Goal: Task Accomplishment & Management: Manage account settings

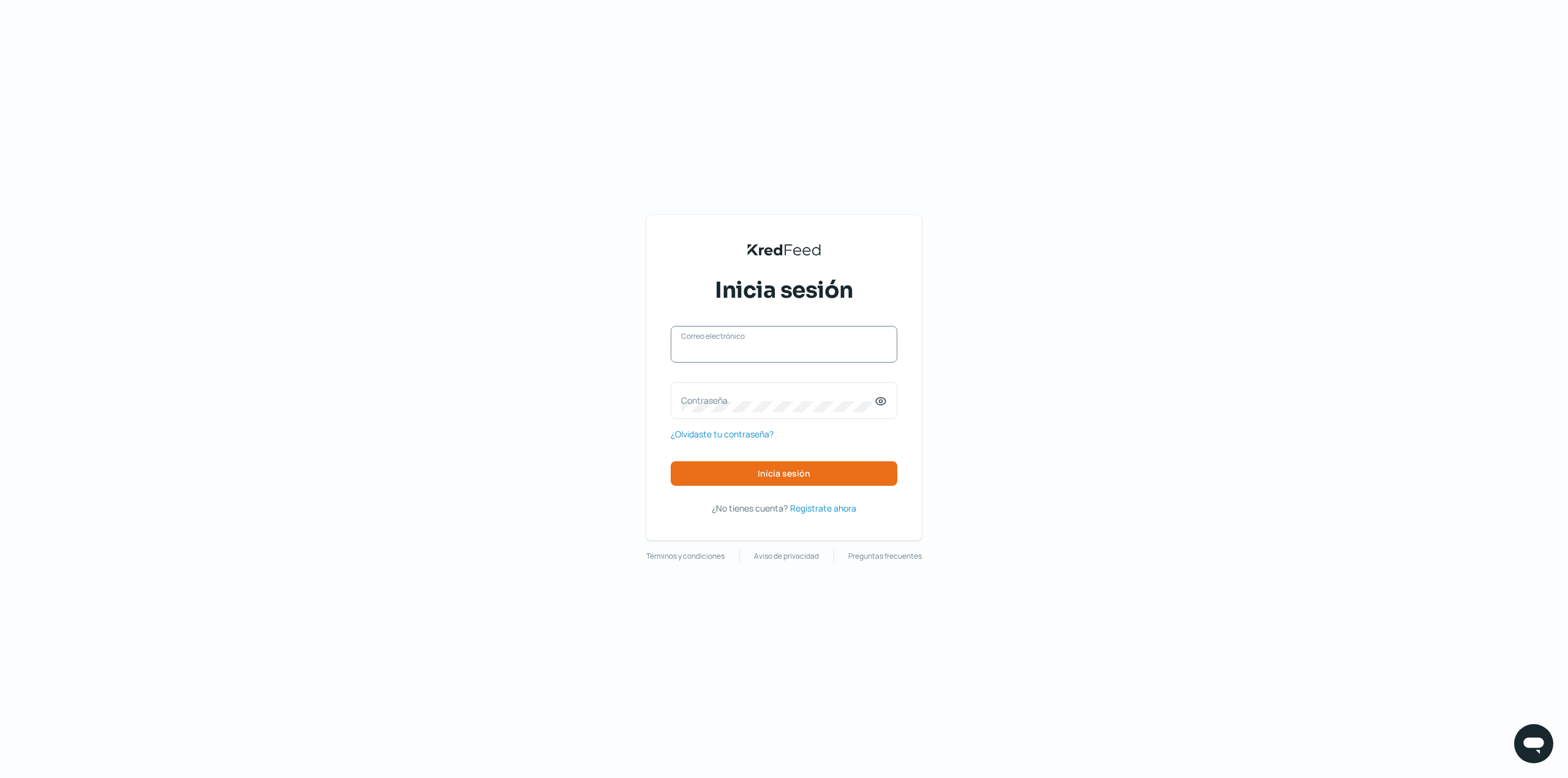
click at [721, 352] on input "Correo electrónico" at bounding box center [784, 350] width 206 height 11
type input "[EMAIL_ADDRESS][DOMAIN_NAME]"
click at [738, 397] on label "Contraseña" at bounding box center [778, 400] width 194 height 11
click at [799, 475] on span "Inicia sesión" at bounding box center [784, 473] width 52 height 9
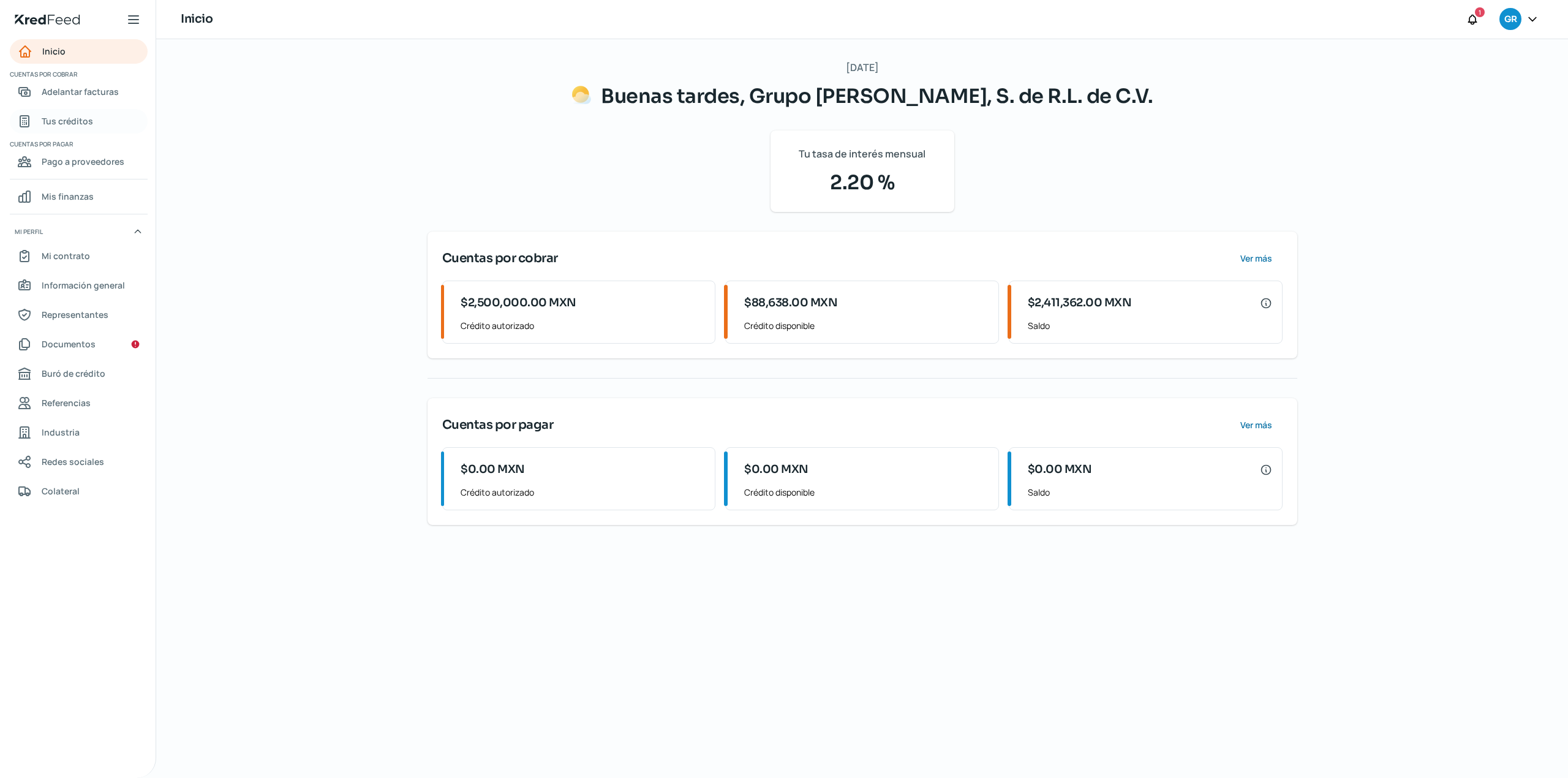
click at [86, 123] on span "Tus créditos" at bounding box center [68, 120] width 52 height 15
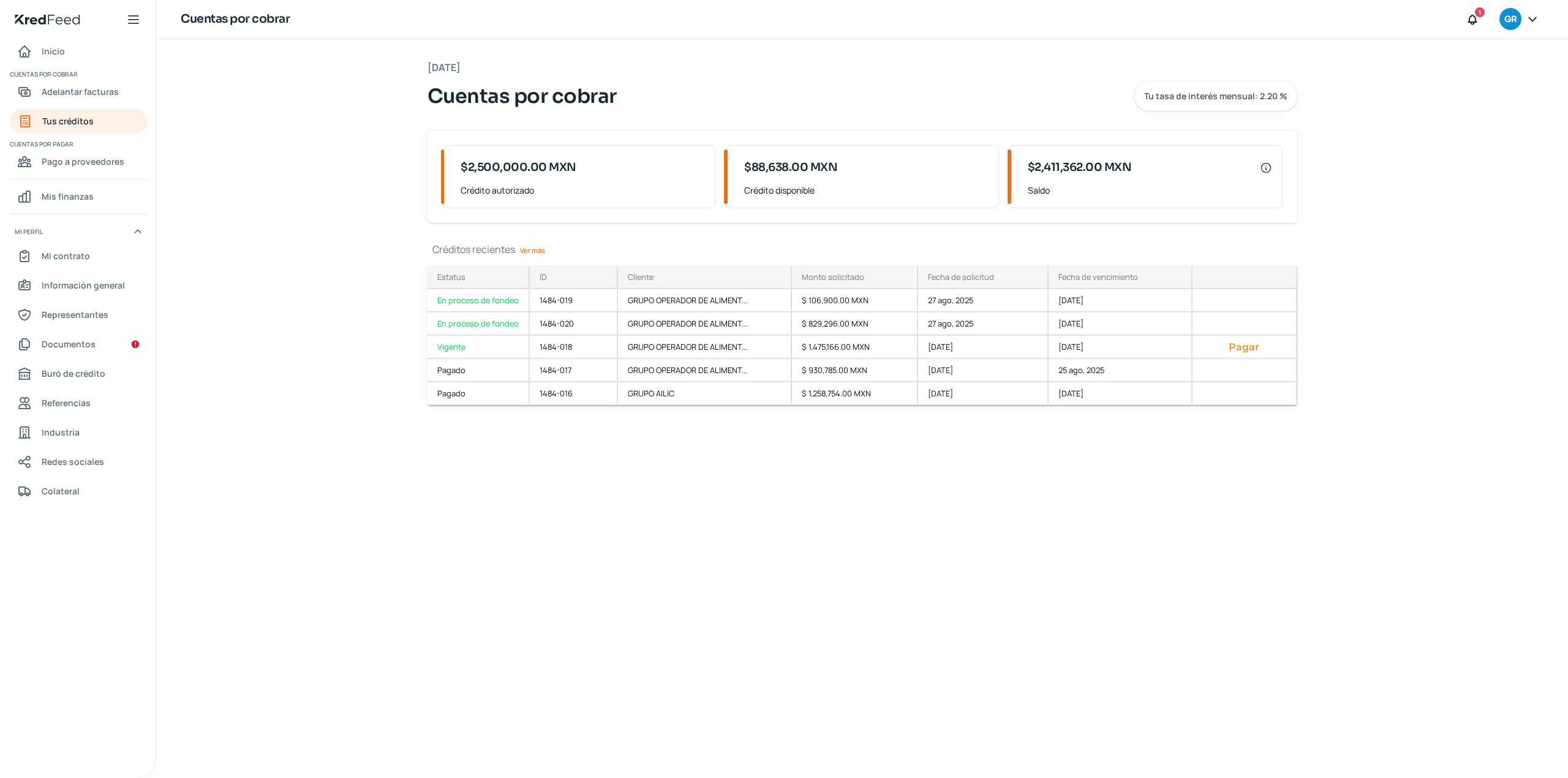
click at [577, 680] on div "[DATE][PERSON_NAME] Cuentas por cobrar Tu tasa de interés mensual: 2.20 % $2,50…" at bounding box center [862, 408] width 918 height 738
click at [723, 622] on div "[DATE][PERSON_NAME] Cuentas por cobrar Tu tasa de interés mensual: 2.20 % $2,50…" at bounding box center [862, 408] width 918 height 738
click at [586, 546] on div "[DATE][PERSON_NAME] Cuentas por cobrar Tu tasa de interés mensual: 2.20 % $2,50…" at bounding box center [862, 408] width 918 height 738
click at [286, 412] on div "[DATE] Cuentas por cobrar Tu tasa de interés mensual: 2.20 % $2,500,000.00 MXN …" at bounding box center [862, 408] width 1411 height 738
click at [638, 414] on div "Créditos recientes Ver más Estatus En proceso de fondeo En proceso de fondeo Vi…" at bounding box center [863, 339] width 870 height 192
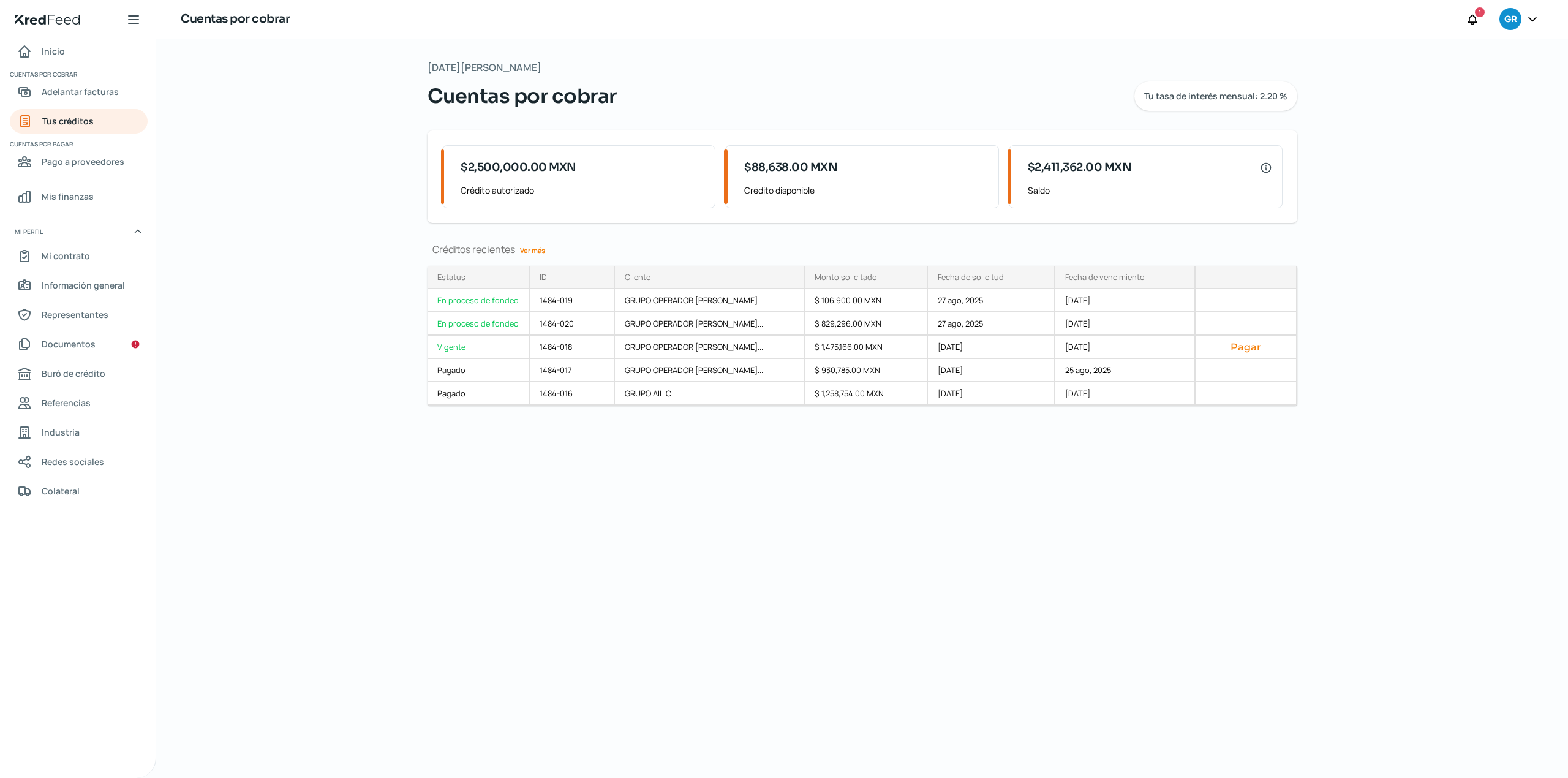
click at [955, 550] on div "[DATE] Cuentas por cobrar Tu tasa de interés mensual: 2.20 % $2,500,000.00 MXN …" at bounding box center [862, 408] width 918 height 738
click at [111, 90] on span "Adelantar facturas" at bounding box center [81, 91] width 77 height 15
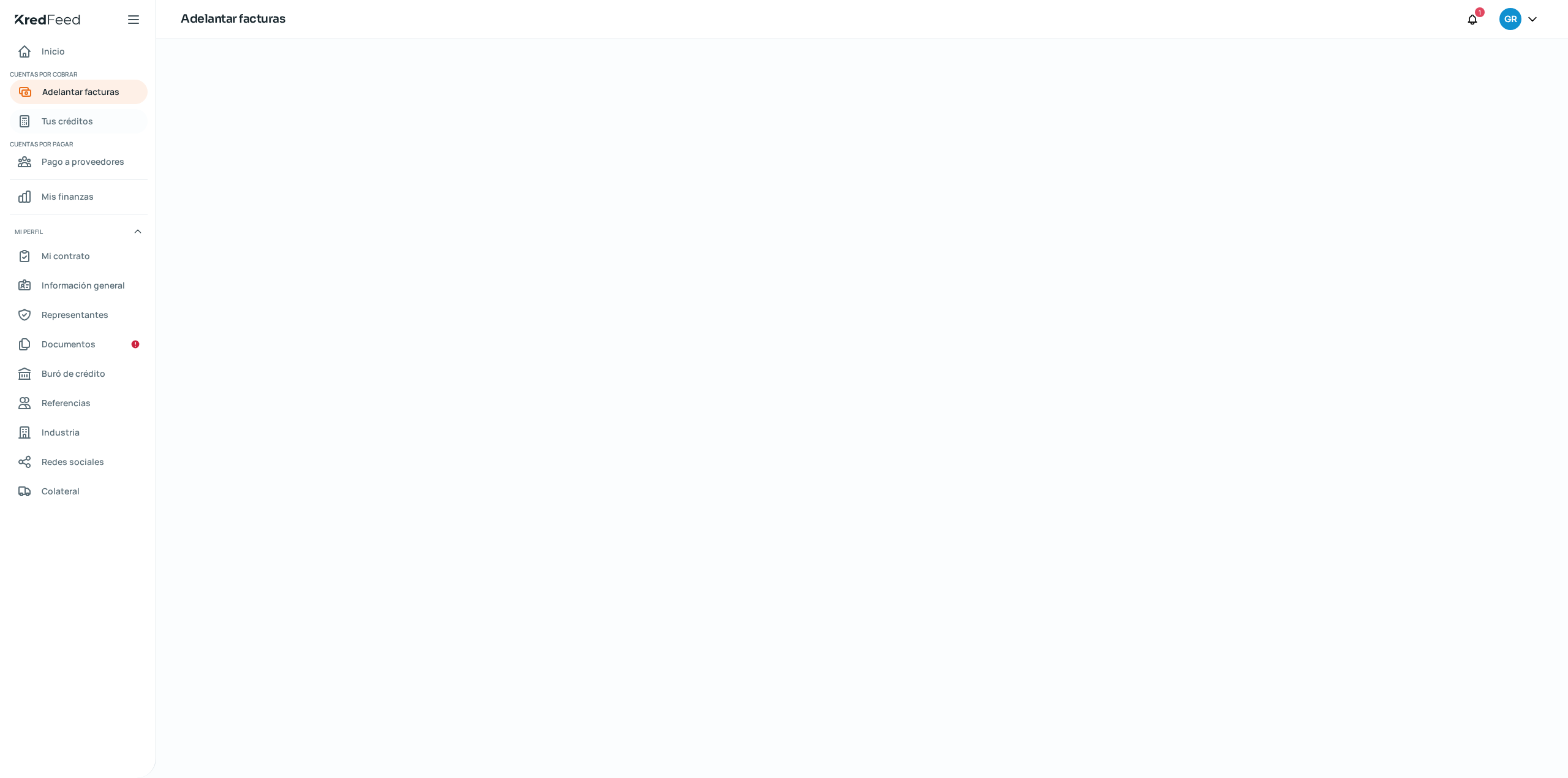
click at [107, 121] on link "Tus créditos" at bounding box center [78, 121] width 138 height 24
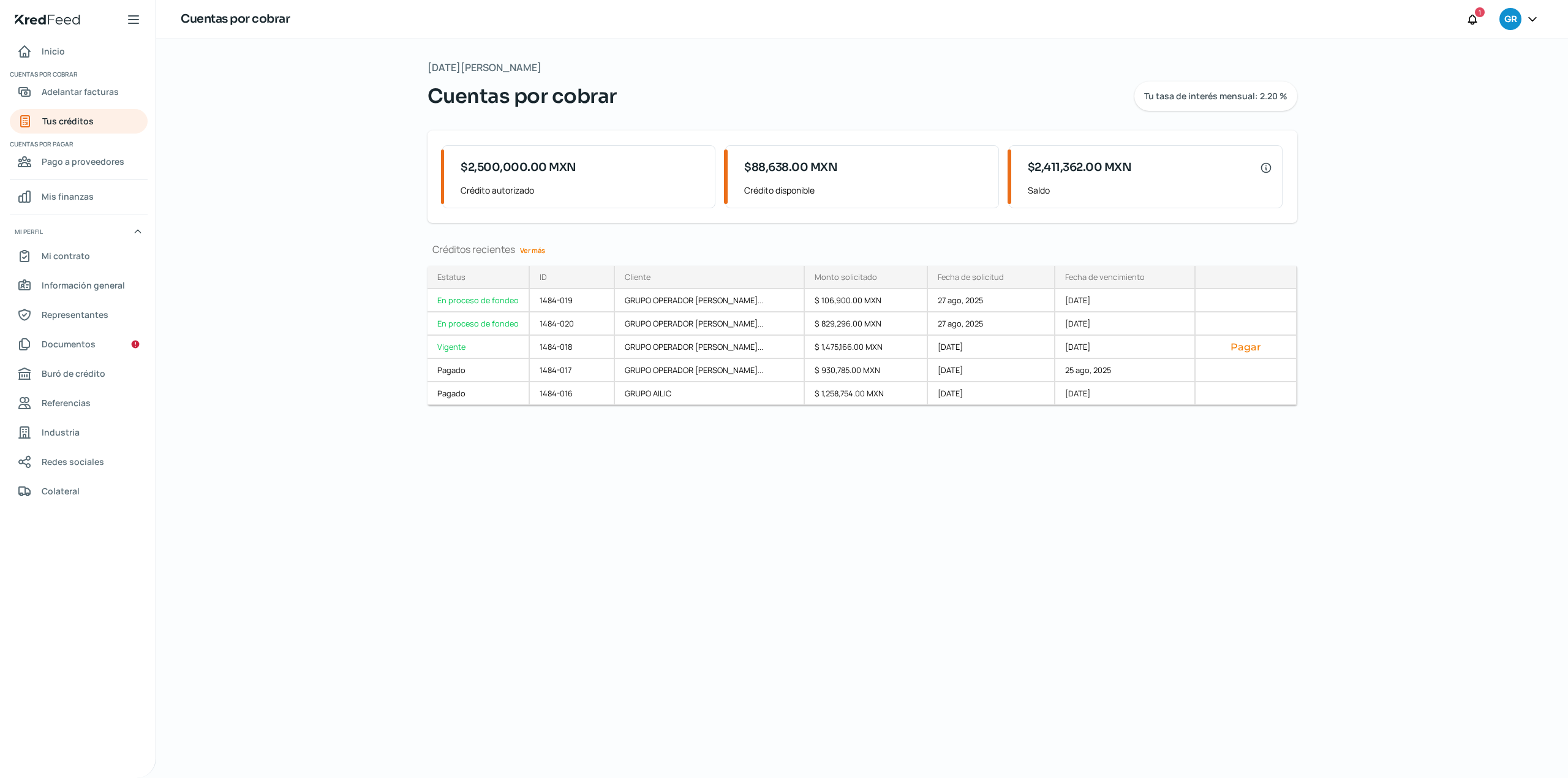
click at [802, 546] on div "[DATE][PERSON_NAME] Cuentas por cobrar Tu tasa de interés mensual: 2.20 % $2,50…" at bounding box center [862, 408] width 918 height 738
click at [1169, 609] on div "[DATE][PERSON_NAME] Cuentas por cobrar Tu tasa de interés mensual: 2.20 % $2,50…" at bounding box center [862, 408] width 918 height 738
click at [778, 496] on div "[DATE][PERSON_NAME] Cuentas por cobrar Tu tasa de interés mensual: 2.20 % $2,50…" at bounding box center [862, 408] width 918 height 738
click at [403, 546] on div "[DATE][PERSON_NAME] Cuentas por cobrar Tu tasa de interés mensual: 2.20 % $2,50…" at bounding box center [862, 408] width 918 height 738
click at [103, 125] on link "Tus créditos" at bounding box center [78, 121] width 138 height 24
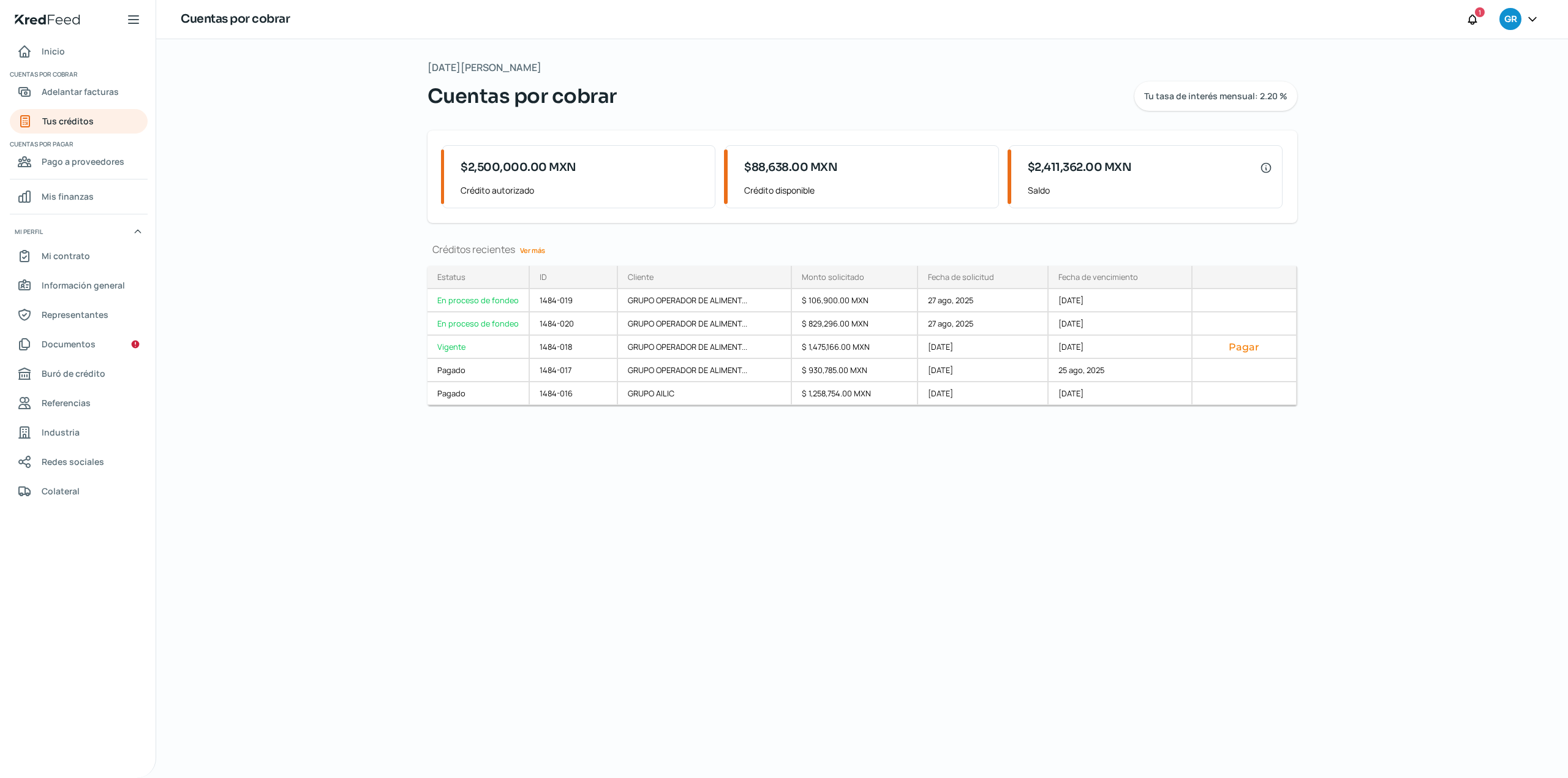
click at [672, 457] on div "[DATE][PERSON_NAME] Cuentas por cobrar Tu tasa de interés mensual: 2.20 % $2,50…" at bounding box center [862, 408] width 918 height 738
click at [885, 640] on div "[DATE][PERSON_NAME] Cuentas por cobrar Tu tasa de interés mensual: 2.20 % $2,50…" at bounding box center [862, 408] width 918 height 738
click at [1531, 18] on icon at bounding box center [1532, 19] width 12 height 12
click at [1437, 173] on div "Cerrar sesión" at bounding box center [1451, 165] width 164 height 24
